Goal: Task Accomplishment & Management: Manage account settings

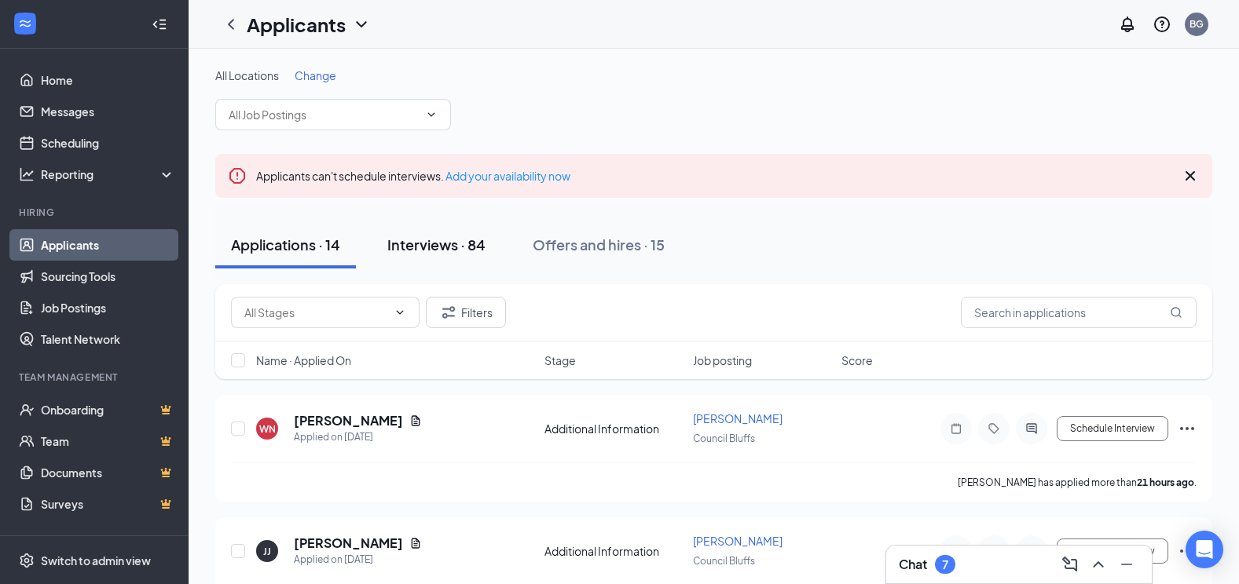
click at [436, 248] on div "Interviews · 84" at bounding box center [436, 245] width 98 height 20
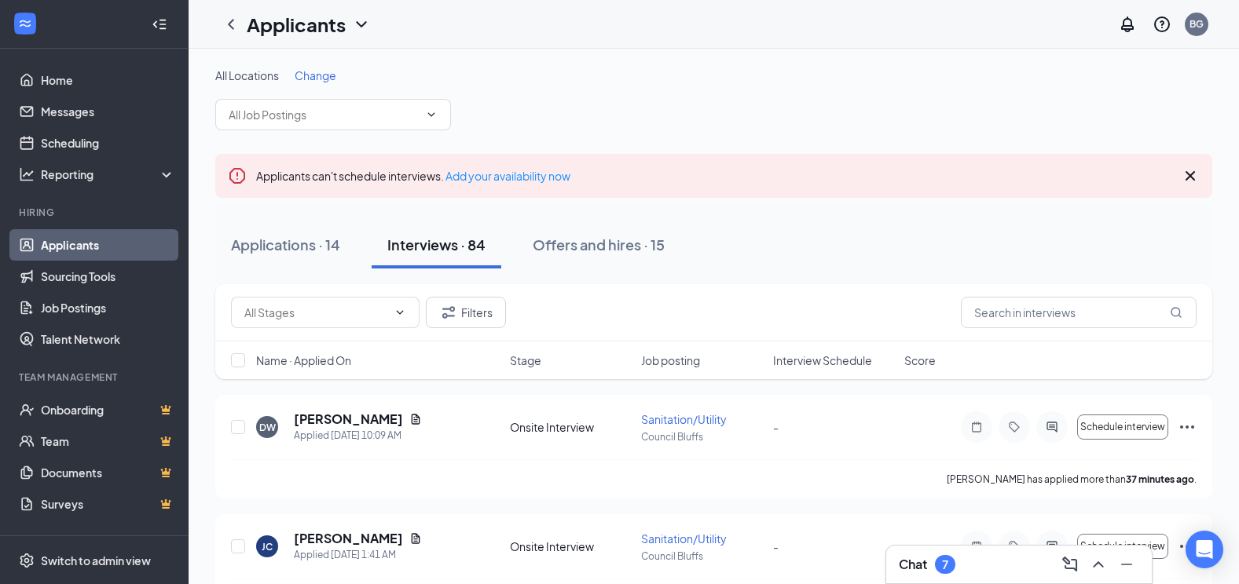
click at [1186, 175] on icon "Cross" at bounding box center [1189, 176] width 19 height 19
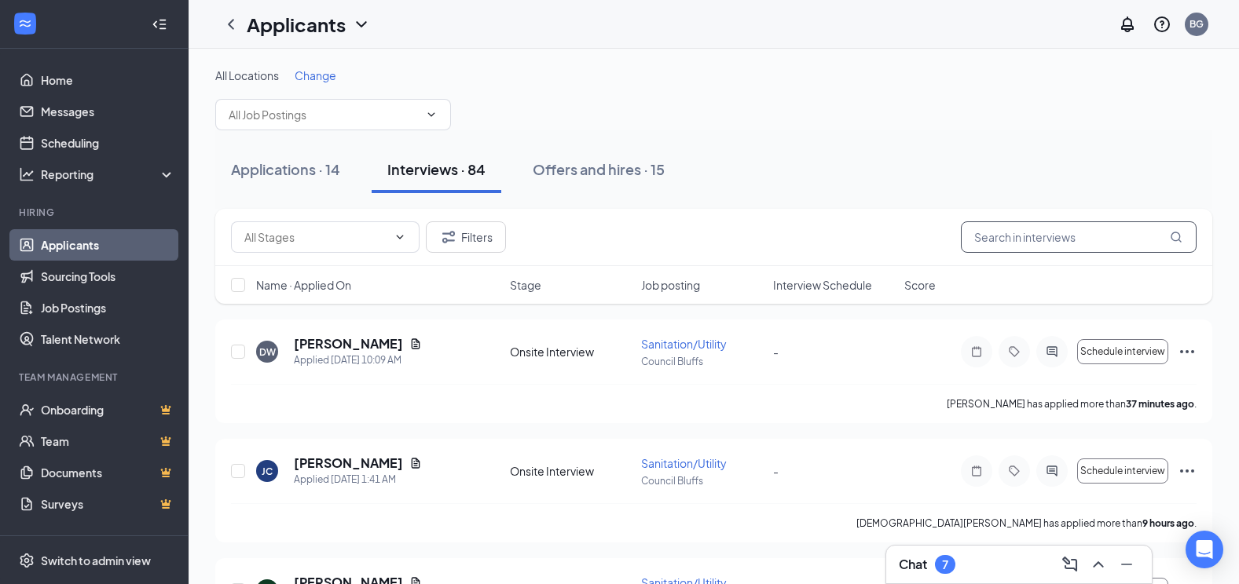
click at [1016, 243] on input "text" at bounding box center [1079, 236] width 236 height 31
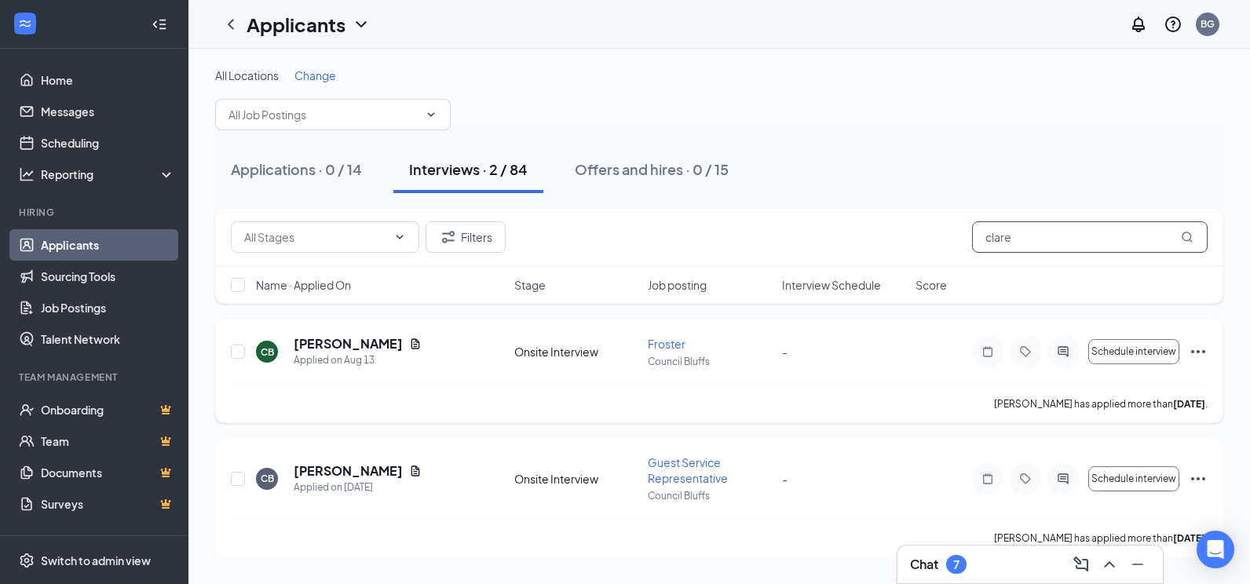
type input "clare"
click at [1198, 346] on icon "Ellipses" at bounding box center [1198, 351] width 19 height 19
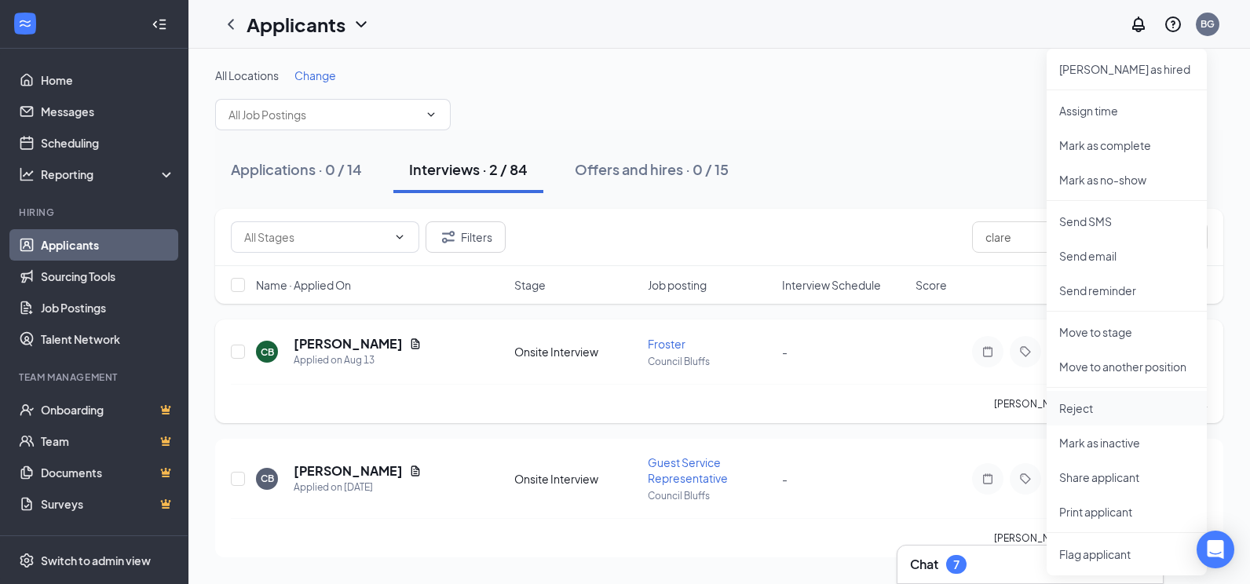
click at [1078, 412] on p "Reject" at bounding box center [1127, 409] width 135 height 16
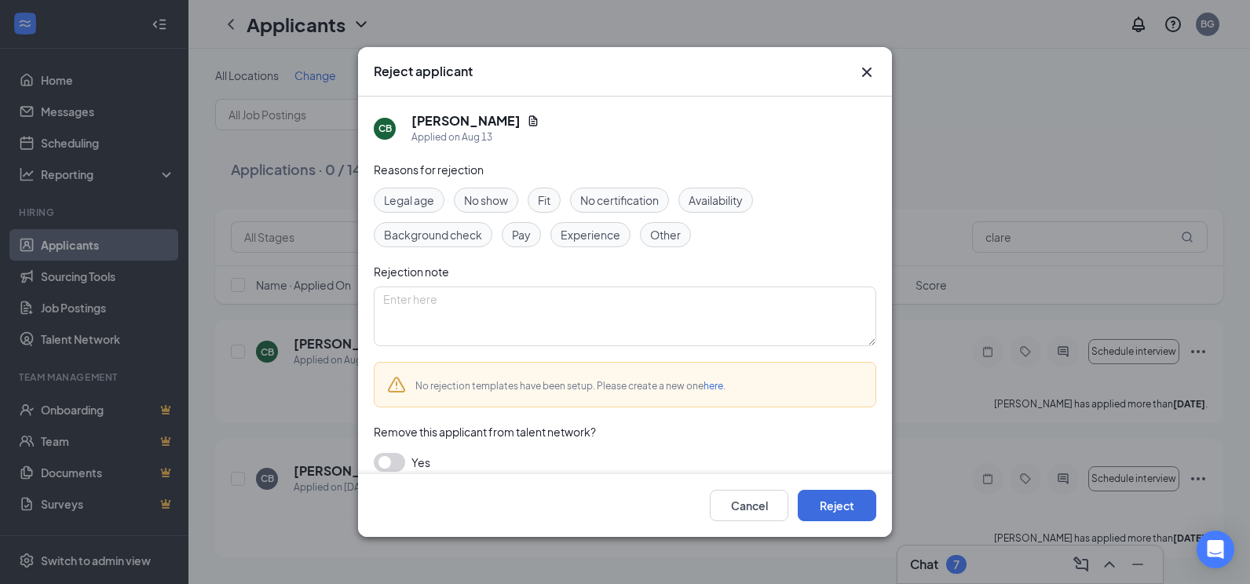
click at [725, 198] on span "Availability" at bounding box center [716, 200] width 54 height 17
click at [472, 324] on textarea at bounding box center [625, 317] width 503 height 60
type textarea "Applicant is not available during our Holiday seasons"
click at [388, 463] on button "button" at bounding box center [389, 462] width 31 height 19
click at [823, 515] on button "Reject" at bounding box center [837, 505] width 79 height 31
